Goal: Task Accomplishment & Management: Use online tool/utility

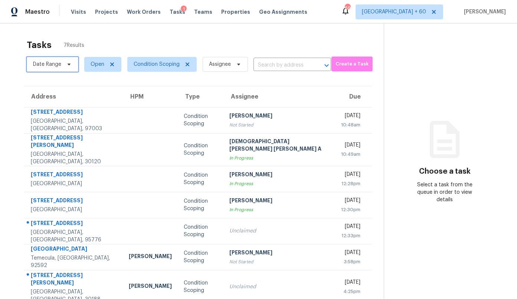
click at [48, 66] on span "Date Range" at bounding box center [47, 64] width 28 height 7
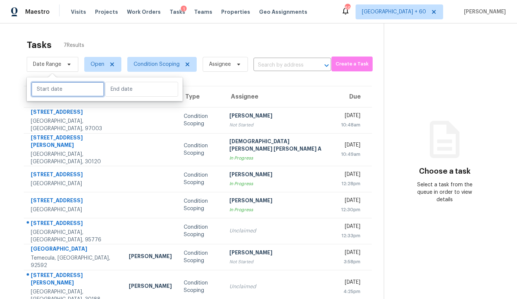
select select "8"
select select "2025"
select select "9"
select select "2025"
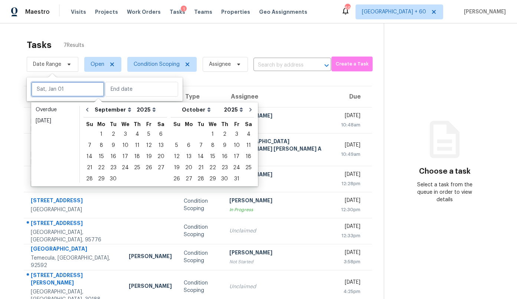
click at [52, 90] on input "text" at bounding box center [67, 89] width 73 height 15
click at [90, 110] on icon "Go to previous month" at bounding box center [87, 110] width 6 height 6
select select "7"
select select "8"
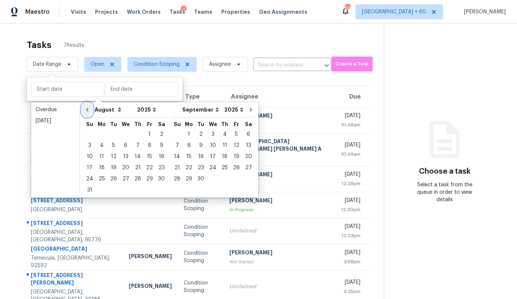
click at [90, 110] on icon "Go to previous month" at bounding box center [87, 110] width 6 height 6
select select "6"
select select "7"
click at [90, 110] on icon "Go to previous month" at bounding box center [87, 110] width 6 height 6
select select "5"
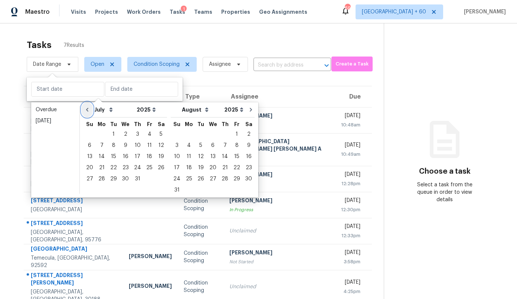
select select "6"
click at [90, 110] on icon "Go to previous month" at bounding box center [87, 110] width 6 height 6
select select "4"
select select "5"
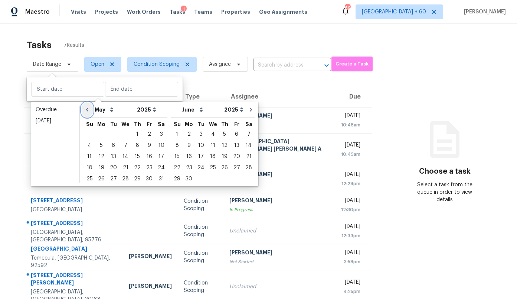
click at [90, 110] on icon "Go to previous month" at bounding box center [87, 110] width 6 height 6
select select "3"
select select "4"
click at [90, 110] on icon "Go to previous month" at bounding box center [87, 110] width 6 height 6
select select "2"
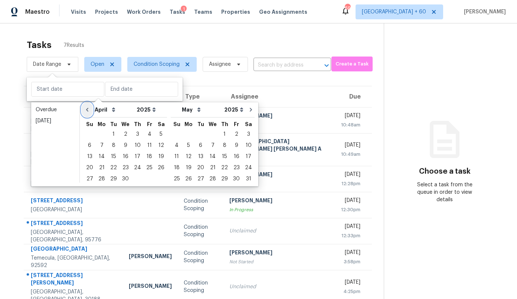
select select "3"
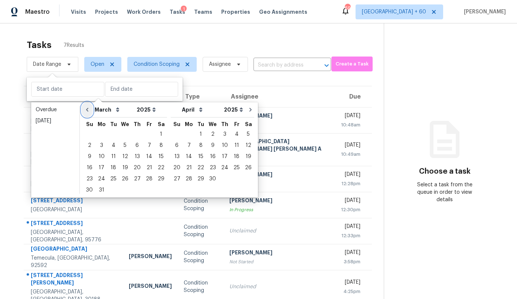
click at [90, 110] on icon "Go to previous month" at bounding box center [87, 110] width 6 height 6
select select "1"
select select "2"
click at [90, 110] on icon "Go to previous month" at bounding box center [87, 110] width 6 height 6
select select "0"
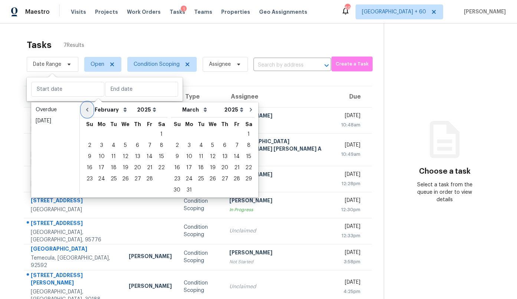
select select "1"
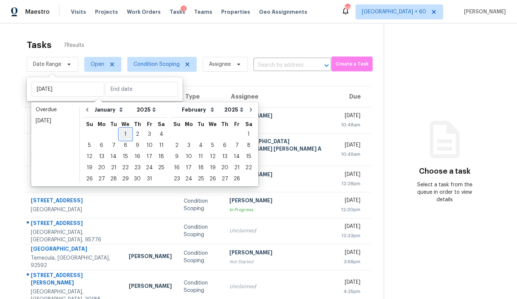
click at [126, 130] on div "1" at bounding box center [126, 134] width 12 height 10
type input "Wed, Jan 01"
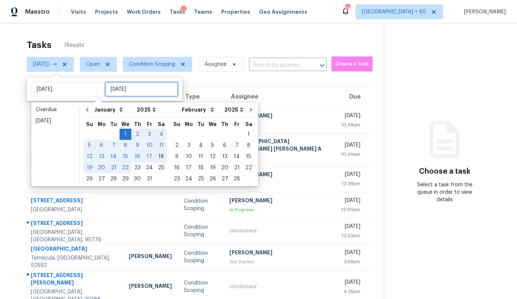
type input "Sat, Jan 18"
type input "Sun, Feb 02"
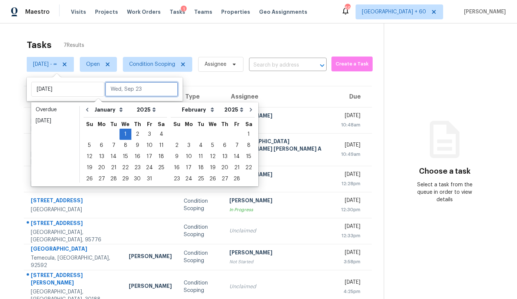
click at [156, 87] on input "text" at bounding box center [141, 89] width 73 height 15
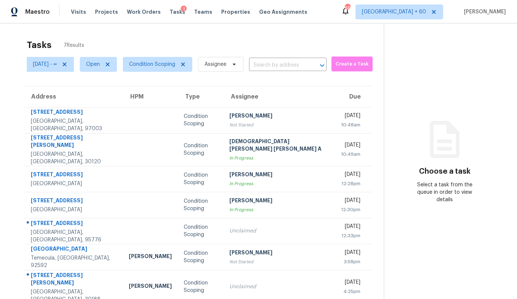
click at [208, 81] on section "Tasks 7 Results Wed, Jan 01 - ∞ Open Condition Scoping Assignee ​ Create a Task…" at bounding box center [198, 178] width 372 height 287
click at [57, 64] on span "Wed, Jan 01 - ∞" at bounding box center [45, 64] width 24 height 7
click at [98, 37] on div "Tasks 7 Results" at bounding box center [205, 44] width 357 height 19
click at [103, 68] on span "Open" at bounding box center [98, 64] width 37 height 15
click at [108, 96] on label "Closed" at bounding box center [110, 95] width 27 height 7
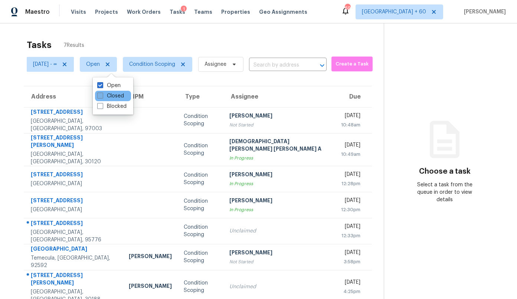
click at [102, 96] on input "Closed" at bounding box center [99, 94] width 5 height 5
checkbox input "true"
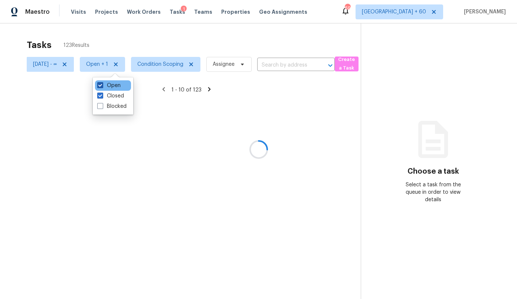
click at [108, 87] on label "Open" at bounding box center [108, 85] width 23 height 7
click at [102, 87] on input "Open" at bounding box center [99, 84] width 5 height 5
checkbox input "false"
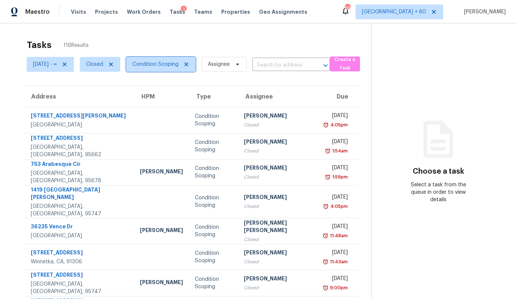
click at [156, 69] on span "Condition Scoping" at bounding box center [160, 64] width 69 height 15
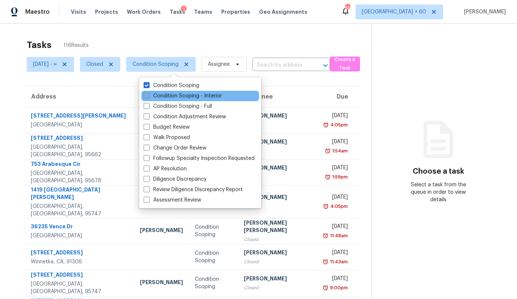
click at [154, 94] on label "Condition Scoping - Interior" at bounding box center [183, 95] width 78 height 7
click at [149, 94] on input "Condition Scoping - Interior" at bounding box center [146, 94] width 5 height 5
checkbox input "true"
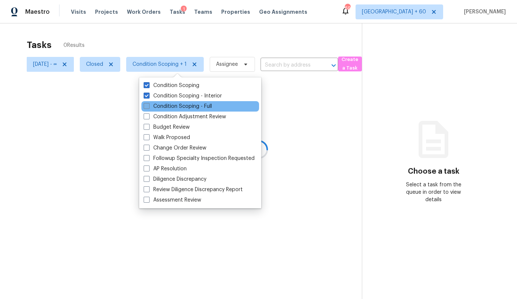
click at [154, 105] on label "Condition Scoping - Full" at bounding box center [178, 106] width 68 height 7
click at [149, 105] on input "Condition Scoping - Full" at bounding box center [146, 105] width 5 height 5
checkbox input "true"
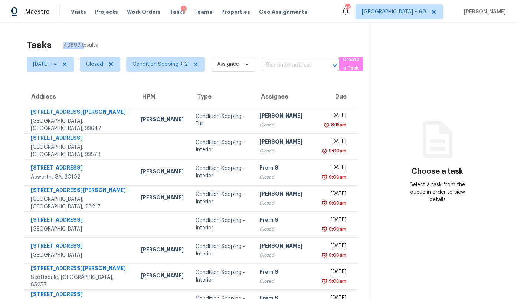
drag, startPoint x: 78, startPoint y: 43, endPoint x: 62, endPoint y: 44, distance: 15.6
click at [64, 44] on span "49897 Results" at bounding box center [81, 45] width 35 height 7
copy span "49897"
click at [101, 65] on span "Closed" at bounding box center [94, 64] width 17 height 7
click at [112, 93] on label "Open" at bounding box center [108, 95] width 23 height 7
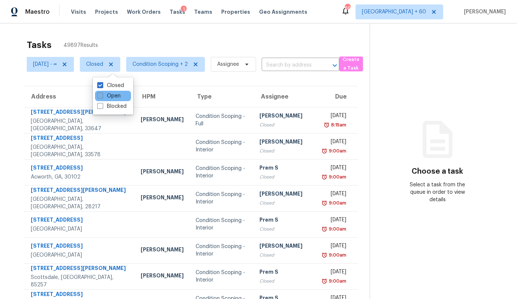
click at [102, 93] on input "Open" at bounding box center [99, 94] width 5 height 5
checkbox input "true"
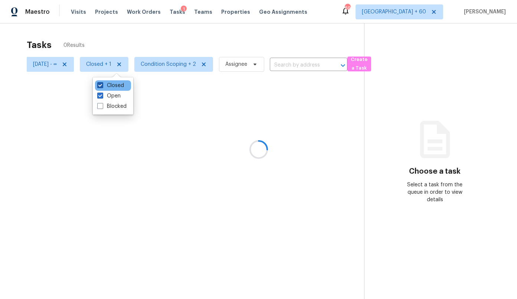
click at [111, 84] on label "Closed" at bounding box center [110, 85] width 27 height 7
click at [102, 84] on input "Closed" at bounding box center [99, 84] width 5 height 5
checkbox input "false"
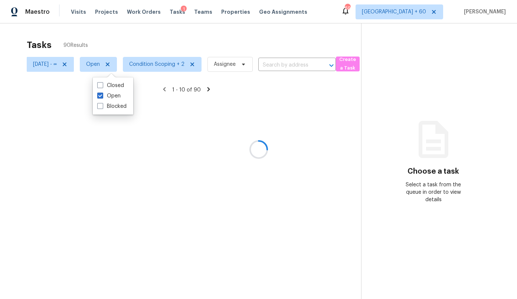
click at [80, 65] on div at bounding box center [258, 149] width 517 height 299
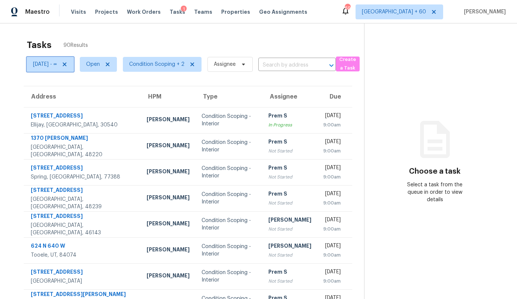
click at [68, 65] on icon at bounding box center [65, 64] width 6 height 6
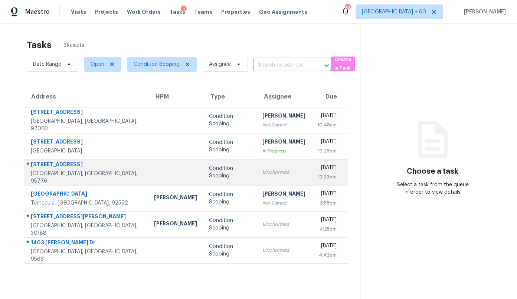
click at [264, 178] on td "Unclaimed" at bounding box center [284, 172] width 55 height 26
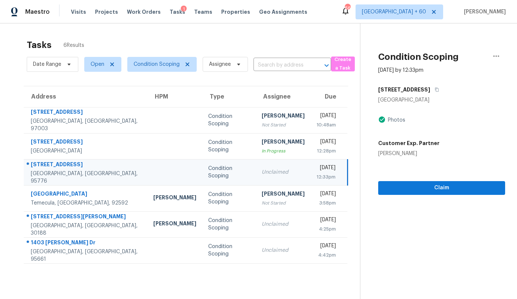
click at [264, 178] on td "Unclaimed" at bounding box center [283, 172] width 55 height 26
click at [435, 91] on icon "button" at bounding box center [437, 89] width 4 height 4
click at [424, 187] on span "Claim" at bounding box center [441, 187] width 115 height 9
click at [317, 171] on div "[DATE]" at bounding box center [326, 168] width 19 height 9
